Goal: Find specific page/section: Find specific page/section

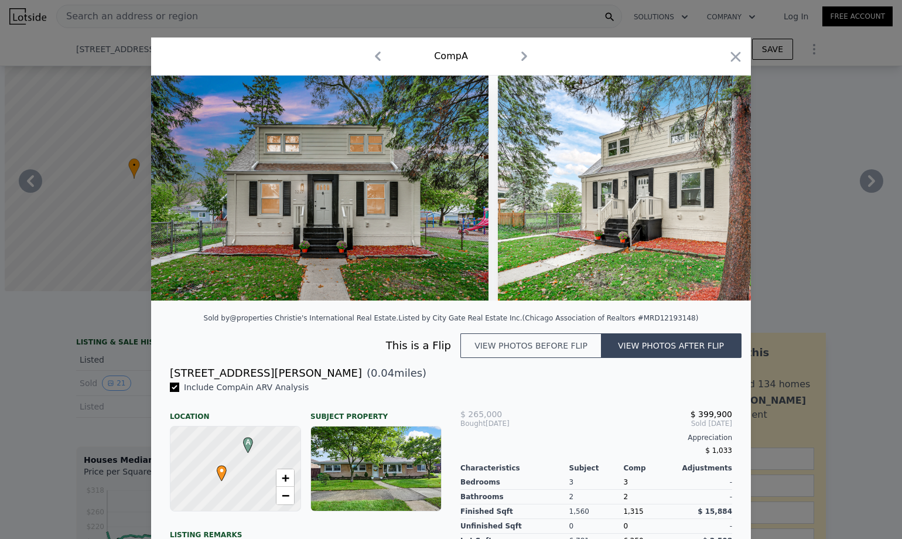
scroll to position [0, 8368]
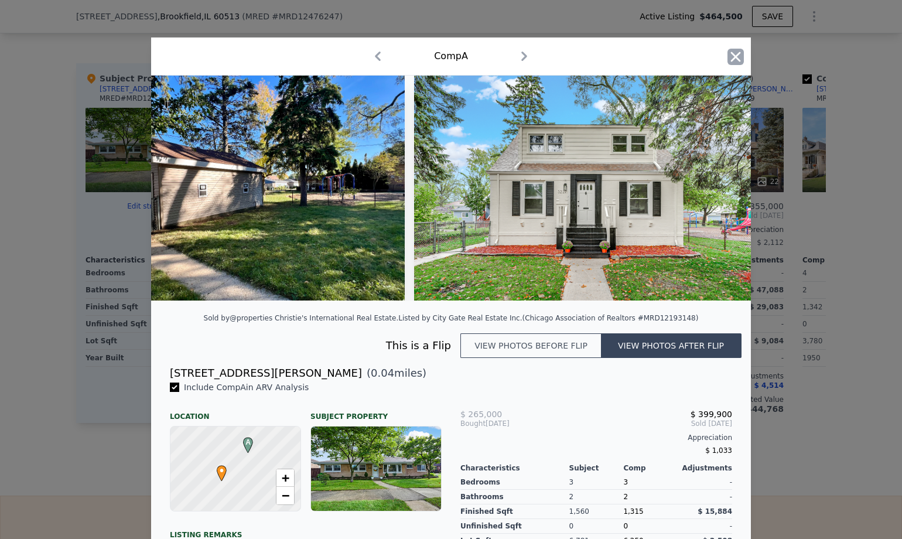
click at [732, 51] on icon "button" at bounding box center [735, 57] width 16 height 16
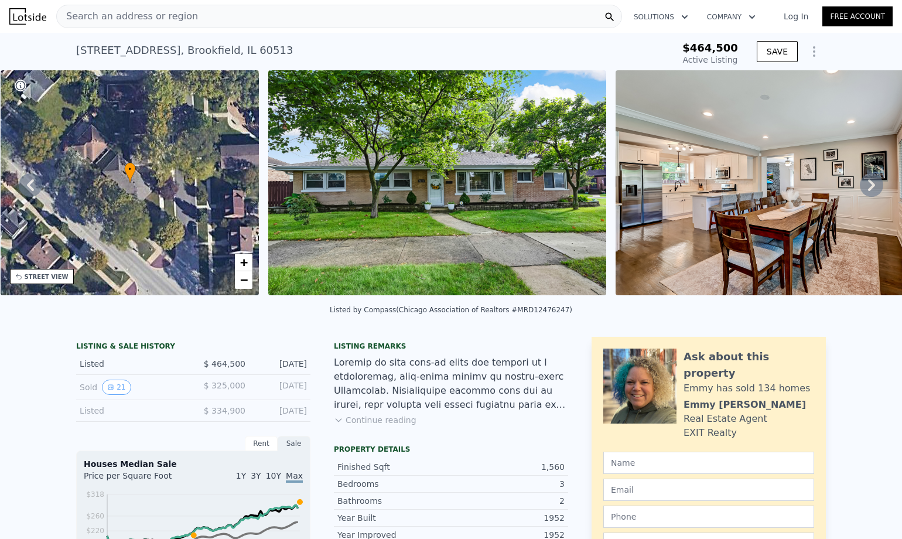
click at [332, 28] on div "Search an address or region" at bounding box center [339, 16] width 566 height 23
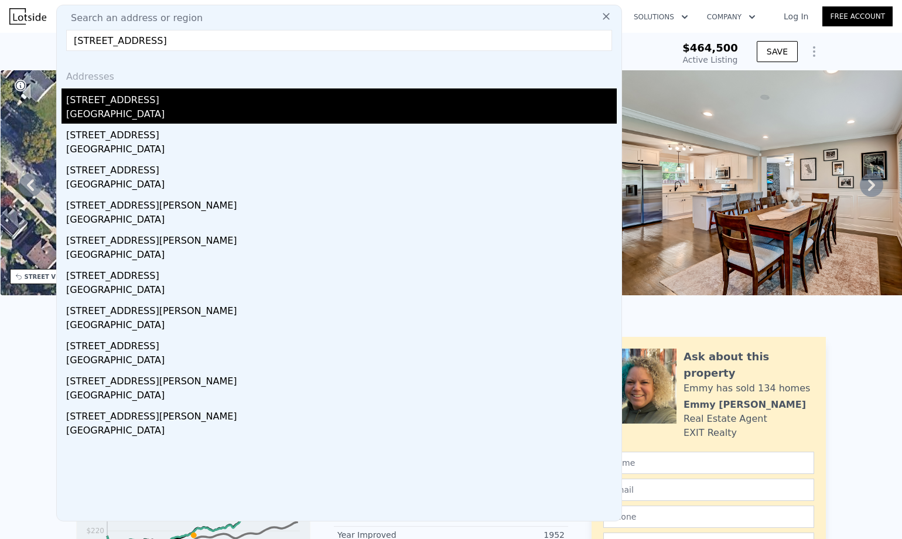
type input "[STREET_ADDRESS]"
click at [113, 108] on div "[GEOGRAPHIC_DATA]" at bounding box center [341, 115] width 550 height 16
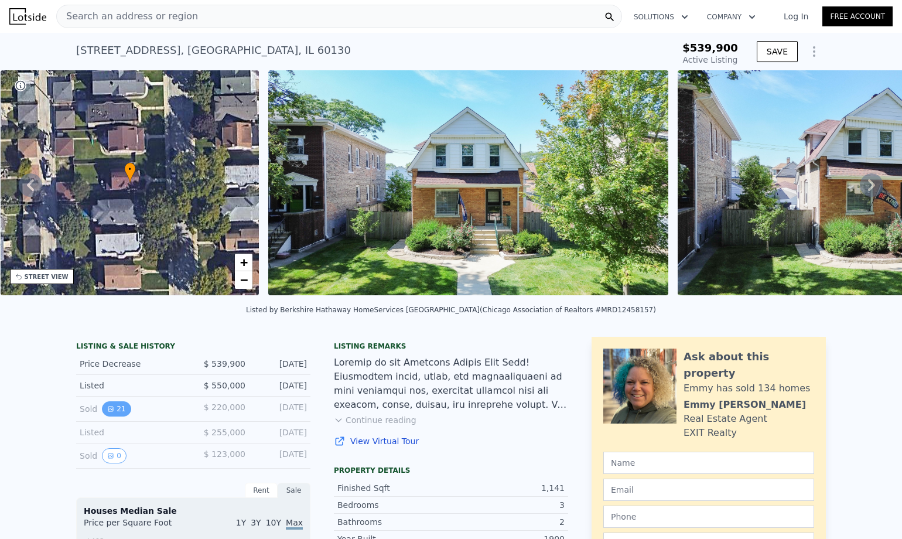
click at [108, 412] on icon "View historical data" at bounding box center [110, 408] width 7 height 7
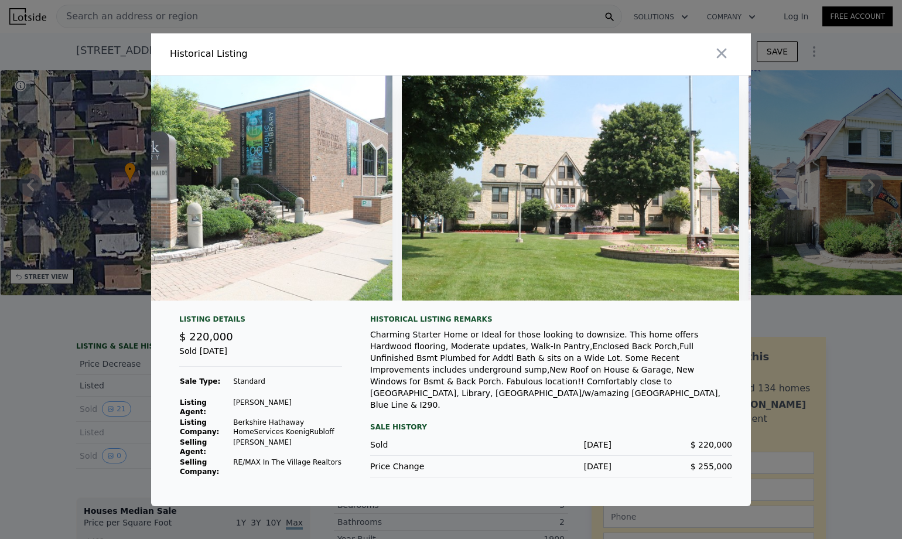
scroll to position [0, 6388]
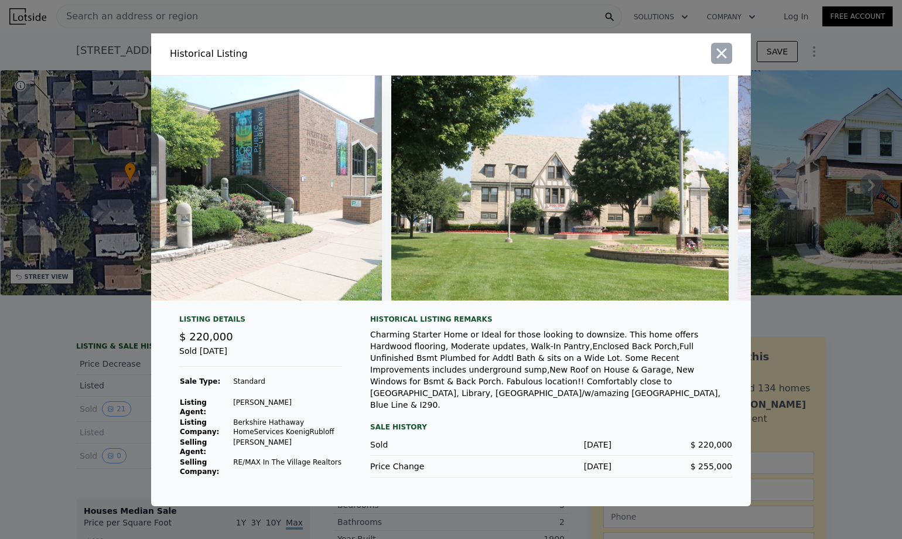
click at [726, 58] on button "button" at bounding box center [721, 53] width 21 height 21
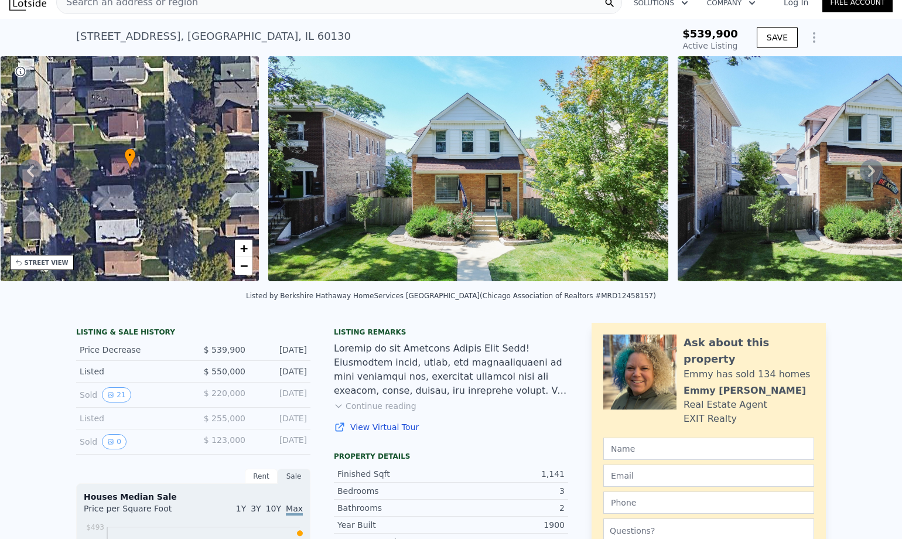
scroll to position [18, 0]
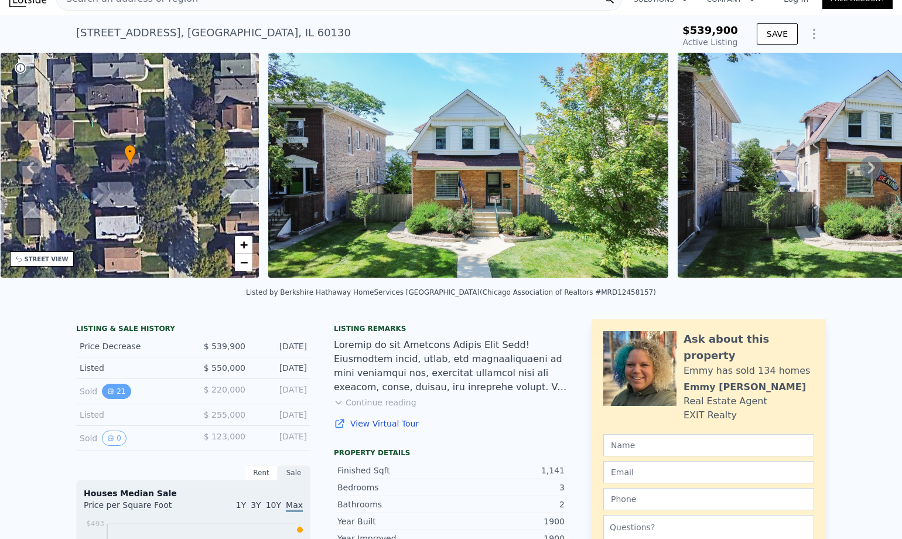
click at [109, 395] on button "21" at bounding box center [116, 391] width 29 height 15
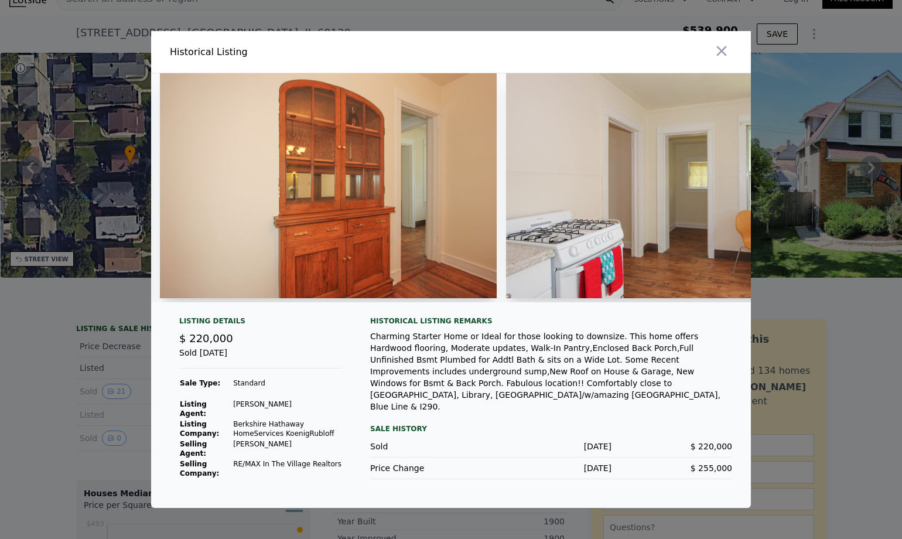
scroll to position [0, 1764]
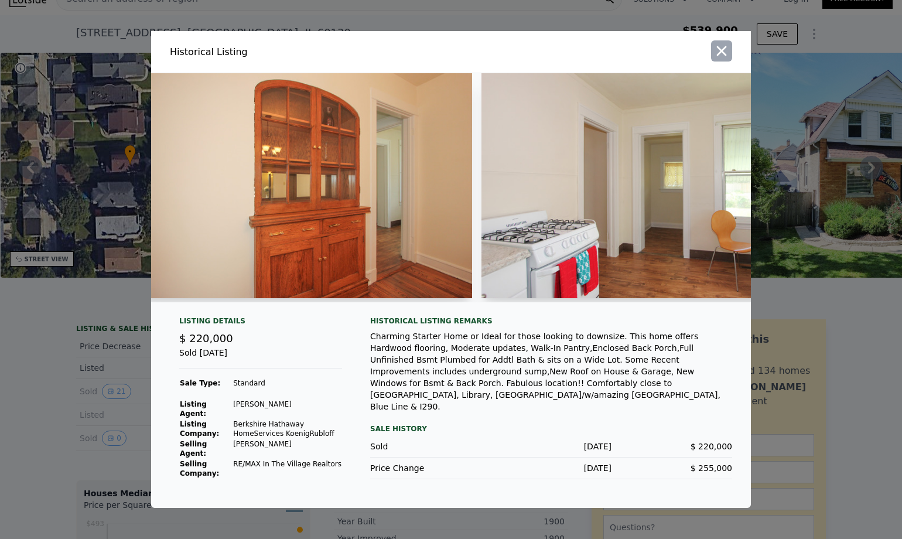
click at [717, 53] on icon "button" at bounding box center [721, 51] width 16 height 16
